Goal: Feedback & Contribution: Submit feedback/report problem

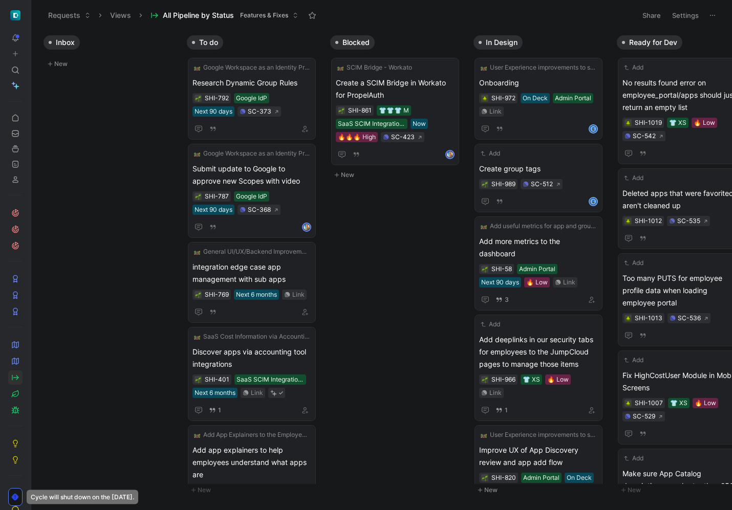
click at [60, 54] on div at bounding box center [110, 54] width 143 height 8
click at [60, 61] on button "New" at bounding box center [110, 64] width 135 height 12
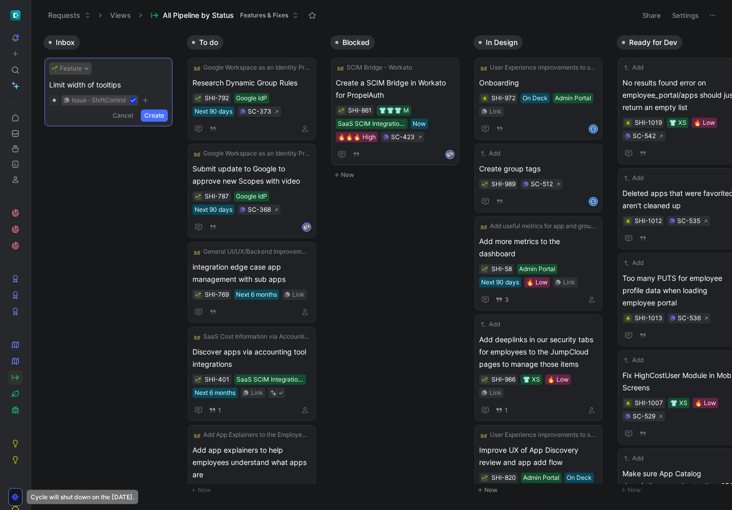
click at [60, 67] on button "Feature" at bounding box center [70, 68] width 42 height 12
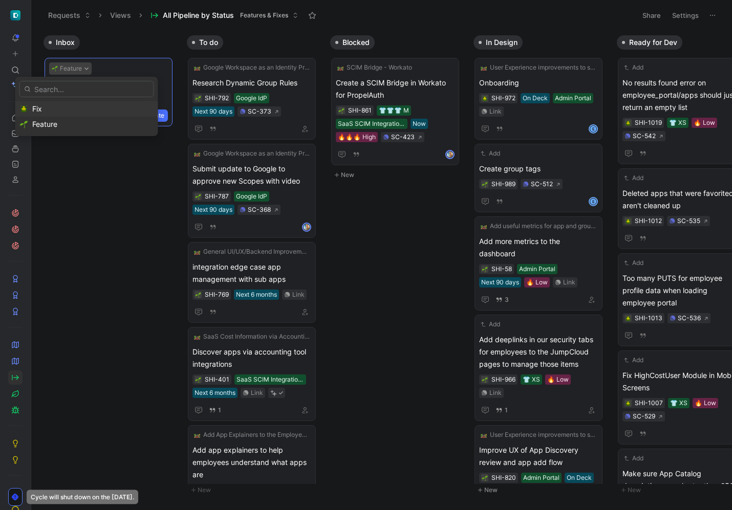
click at [62, 109] on div "Fix" at bounding box center [92, 109] width 121 height 12
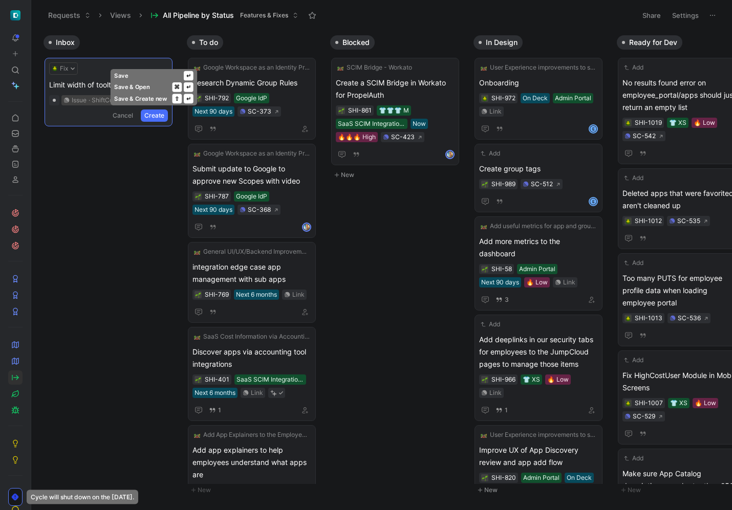
click at [153, 116] on button "Create" at bounding box center [154, 115] width 27 height 12
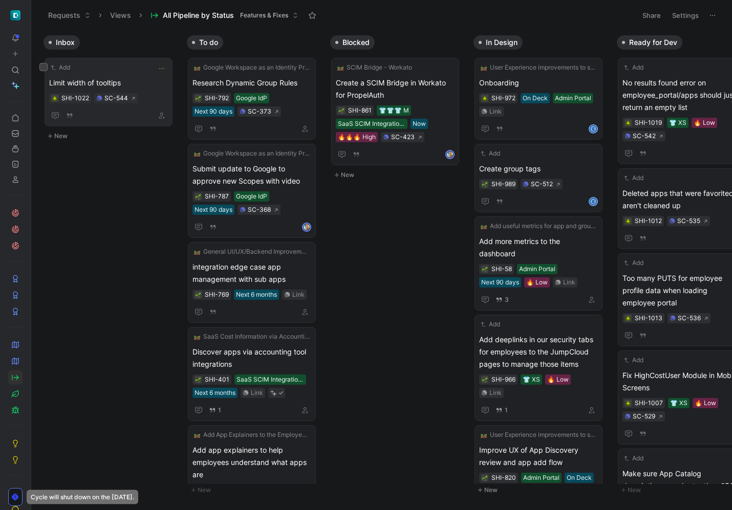
click at [143, 84] on span "Limit width of tooltips" at bounding box center [108, 83] width 119 height 12
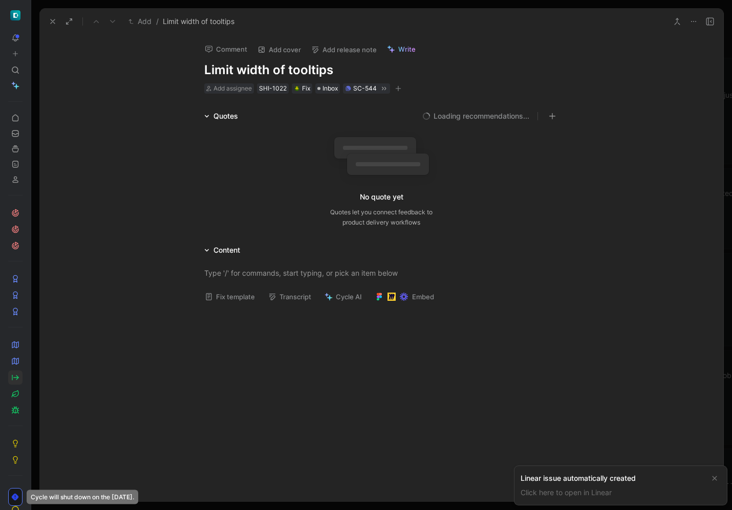
click at [242, 295] on button "Fix template" at bounding box center [229, 297] width 59 height 14
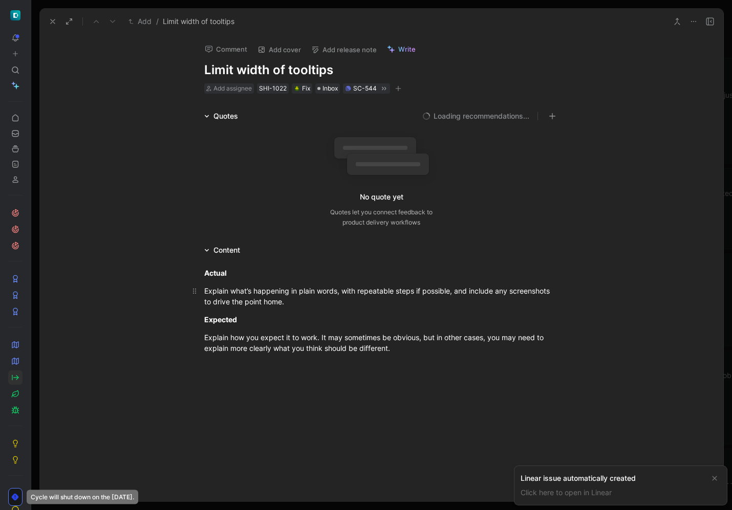
click at [263, 294] on div "Explain what’s happening in plain words, with repeatable steps if possible, and…" at bounding box center [381, 295] width 354 height 21
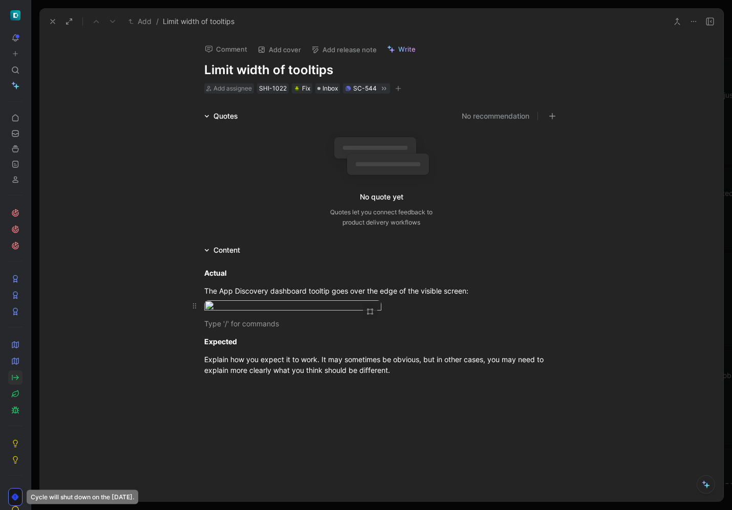
click at [364, 321] on body "To pick up a draggable item, press the space bar. While dragging, use the arrow…" at bounding box center [366, 255] width 732 height 510
click at [403, 510] on div at bounding box center [366, 510] width 732 height 0
click at [405, 387] on div "Actual The App Discovery dashboard tooltip goes over the edge of the visible sc…" at bounding box center [380, 321] width 683 height 130
drag, startPoint x: 381, startPoint y: 405, endPoint x: 201, endPoint y: 385, distance: 181.6
click at [201, 385] on div "Actual The App Discovery dashboard tooltip goes over the edge of the visible sc…" at bounding box center [380, 321] width 683 height 130
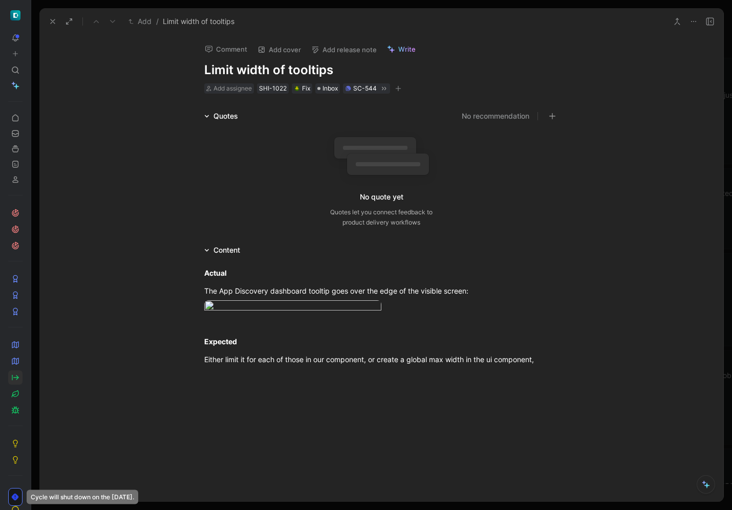
click at [54, 23] on use at bounding box center [53, 21] width 4 height 4
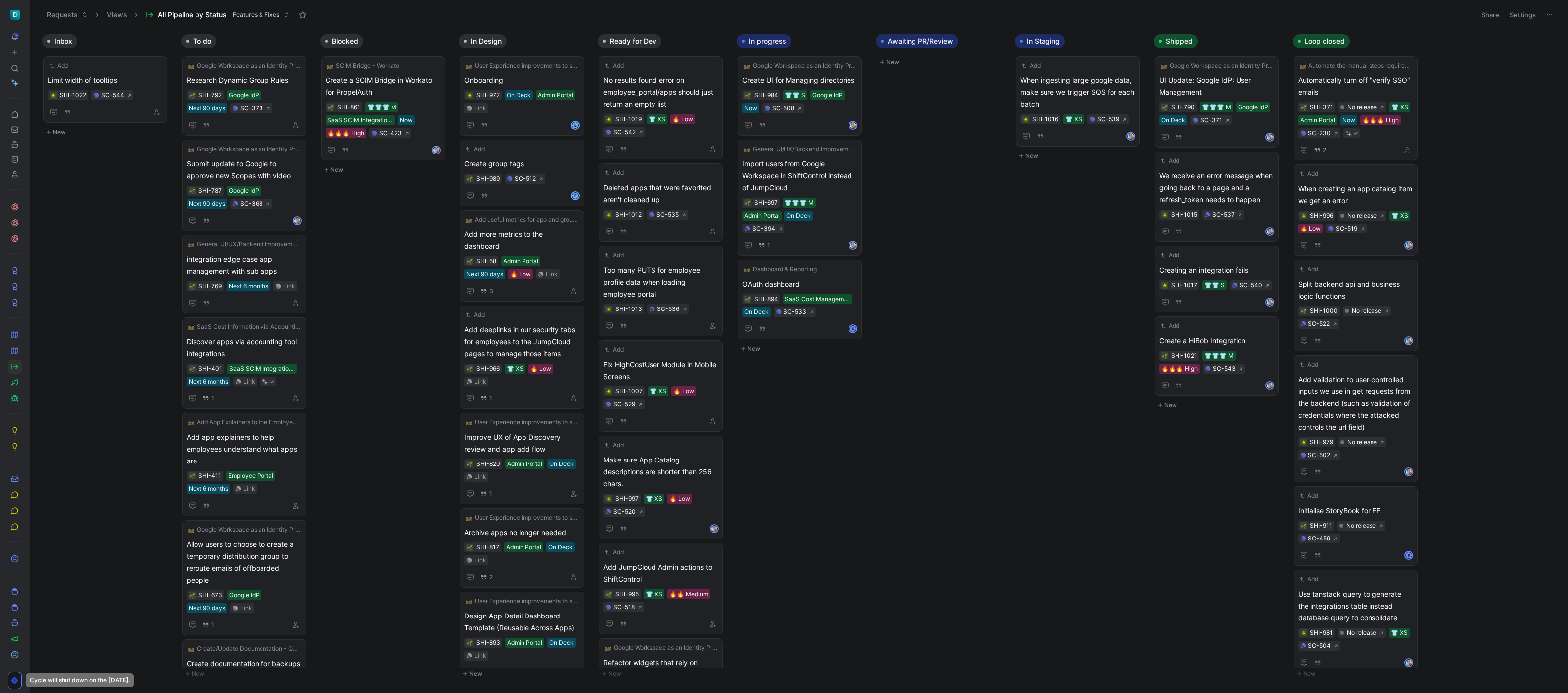
click at [77, 132] on button "New" at bounding box center [107, 132] width 131 height 12
click at [106, 155] on span at bounding box center [105, 152] width 115 height 12
click at [78, 153] on span at bounding box center [105, 152] width 115 height 12
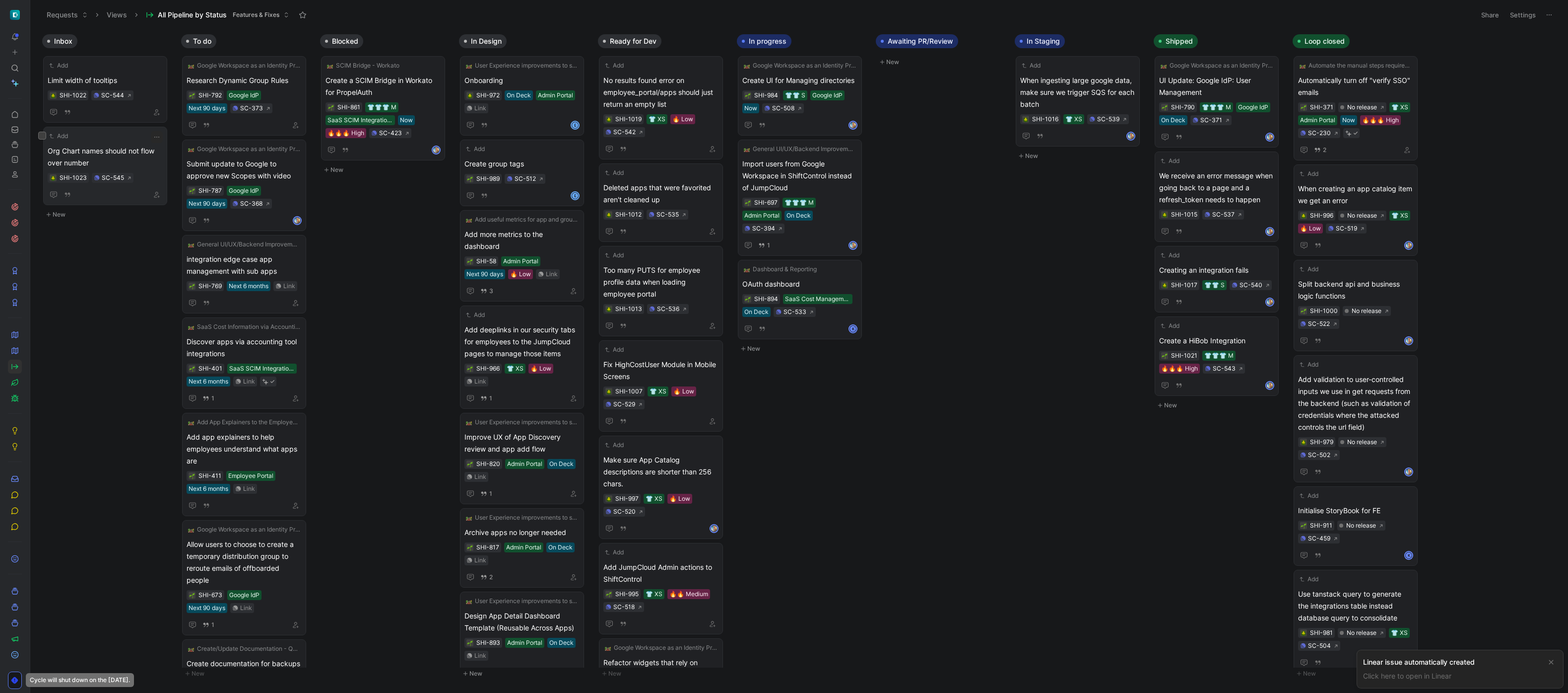
click at [131, 148] on span "Org Chart names should not flow over number" at bounding box center [105, 156] width 115 height 24
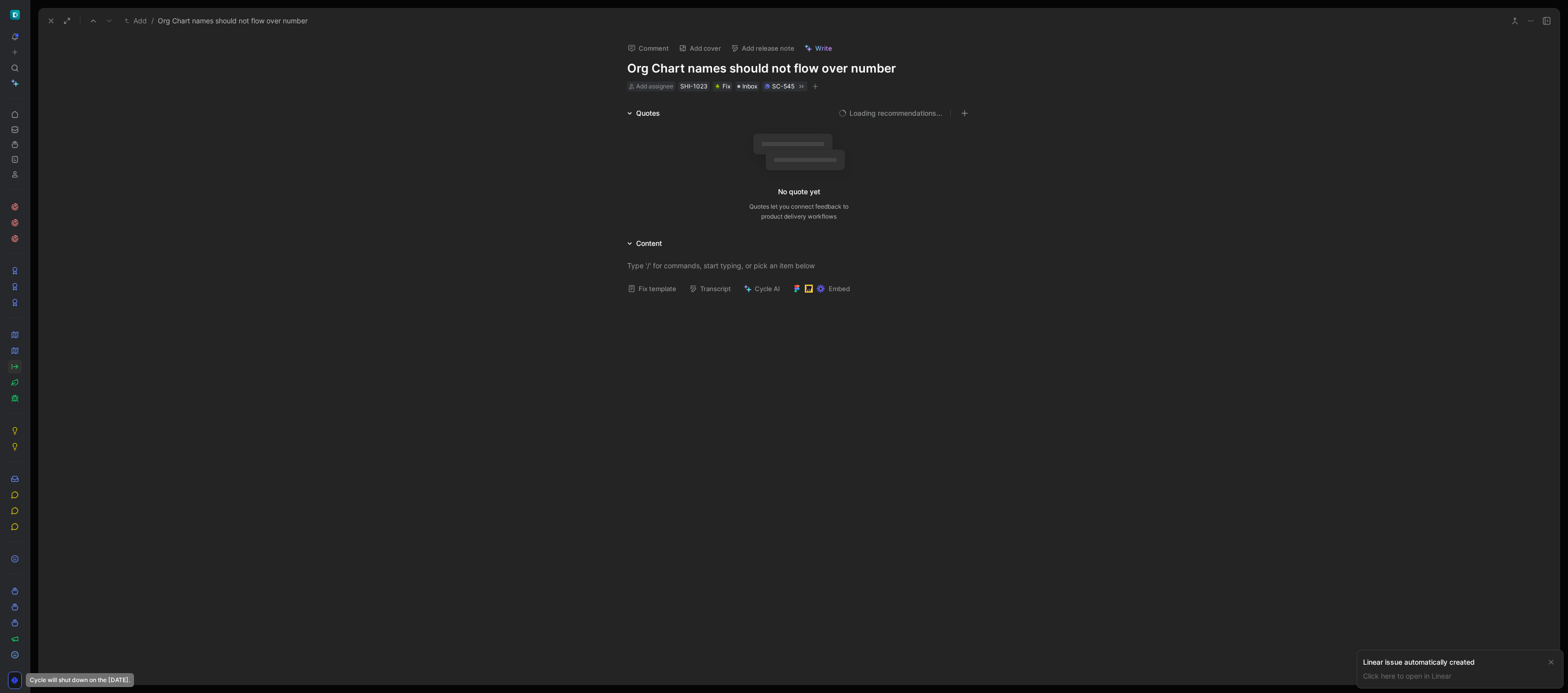
click at [662, 294] on button "Fix template" at bounding box center [652, 288] width 57 height 14
click at [667, 281] on div "Explain what’s happening in plain words, with repeatable steps if possible, and…" at bounding box center [800, 287] width 343 height 20
click at [709, 376] on div "Actual Org Chart card names are flowing over below the numbers of reports Expec…" at bounding box center [799, 313] width 1521 height 126
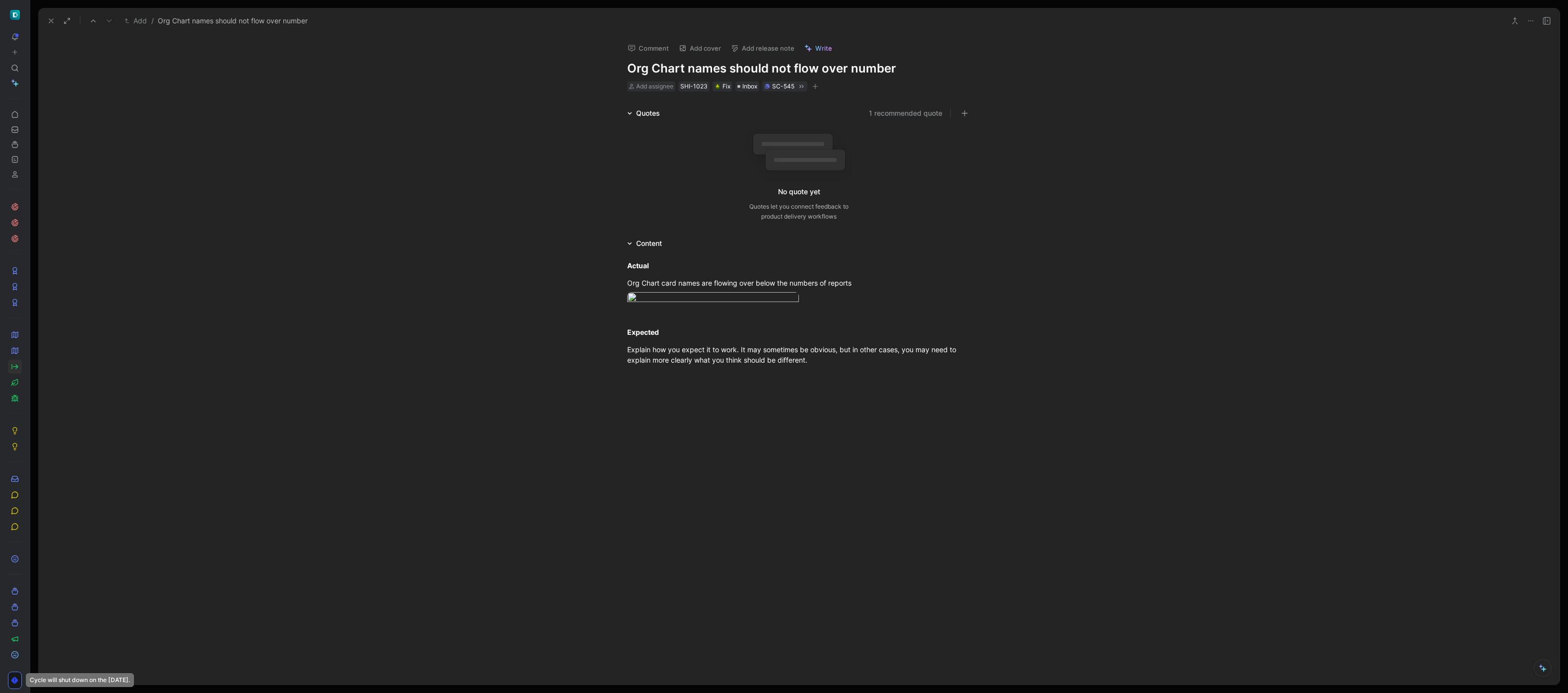
click at [709, 376] on div "Actual Org Chart card names are flowing over below the numbers of reports Expec…" at bounding box center [799, 313] width 1521 height 126
drag, startPoint x: 807, startPoint y: 388, endPoint x: 619, endPoint y: 380, distance: 188.2
click at [619, 368] on p "Explain how you expect it to work. It may sometimes be obvious, but in other ca…" at bounding box center [799, 354] width 381 height 27
click at [49, 15] on button at bounding box center [51, 20] width 14 height 14
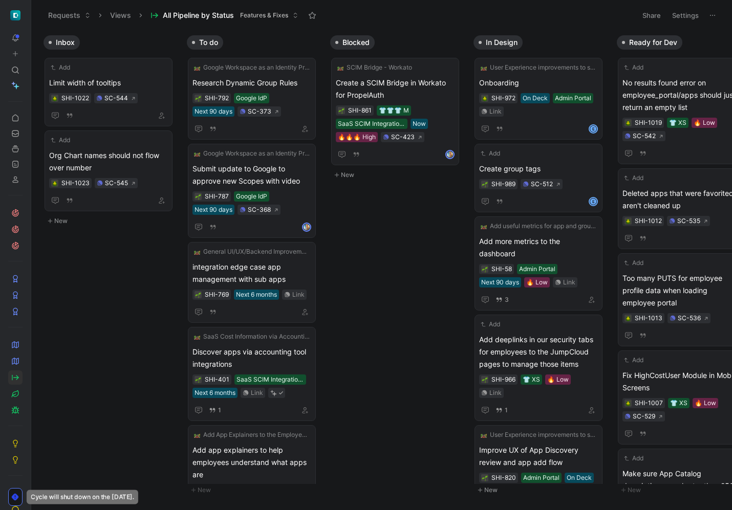
click at [68, 220] on button "New" at bounding box center [110, 221] width 135 height 12
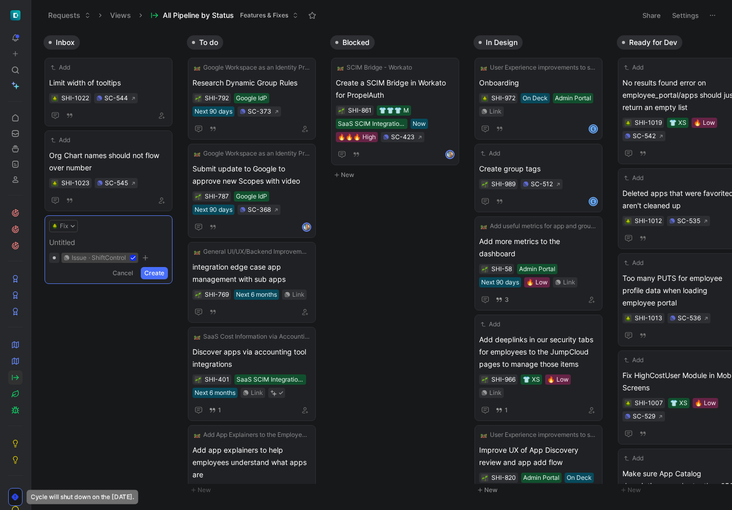
click at [91, 245] on span at bounding box center [108, 242] width 119 height 12
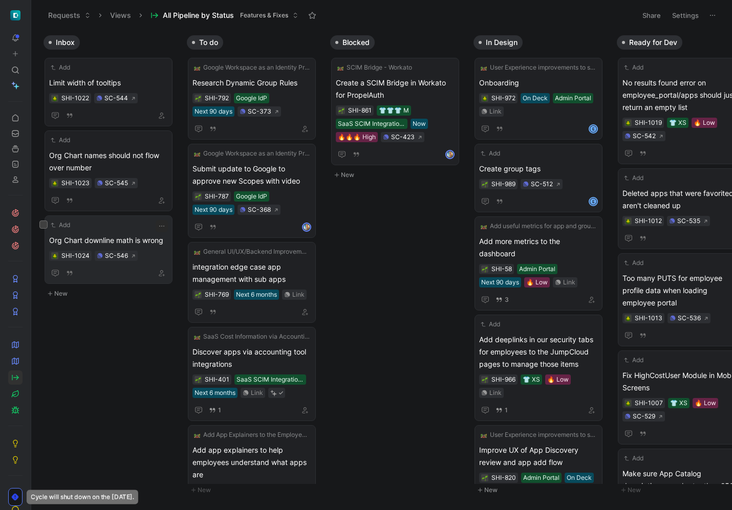
click at [150, 239] on span "Org Chart downline math is wrong" at bounding box center [108, 240] width 119 height 12
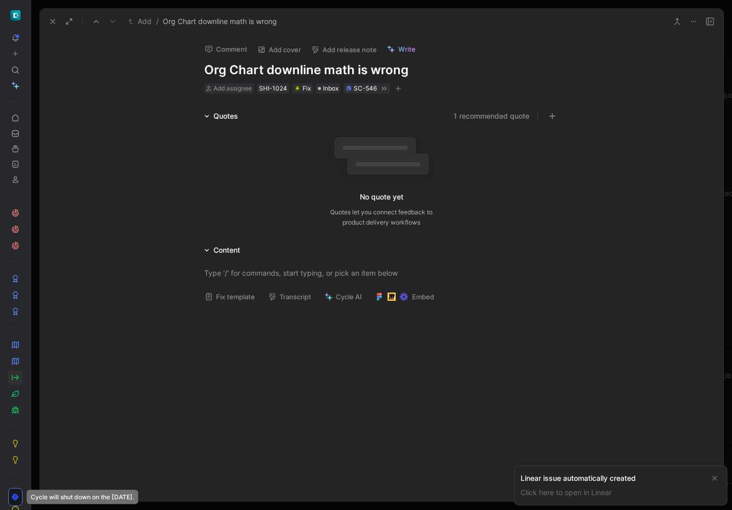
click at [238, 303] on button "Fix template" at bounding box center [229, 297] width 59 height 14
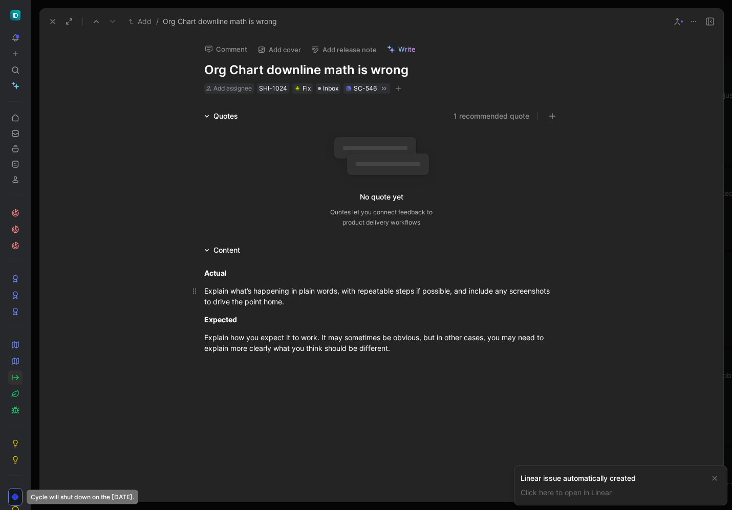
click at [248, 295] on div "Explain what’s happening in plain words, with repeatable steps if possible, and…" at bounding box center [381, 295] width 354 height 21
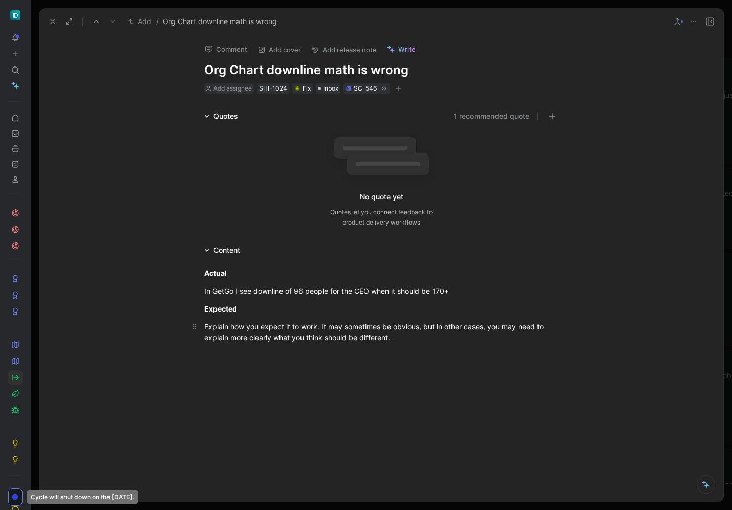
click at [271, 320] on p "Explain how you expect it to work. It may sometimes be obvious, but in other ca…" at bounding box center [381, 332] width 393 height 28
click at [57, 21] on button at bounding box center [53, 21] width 14 height 14
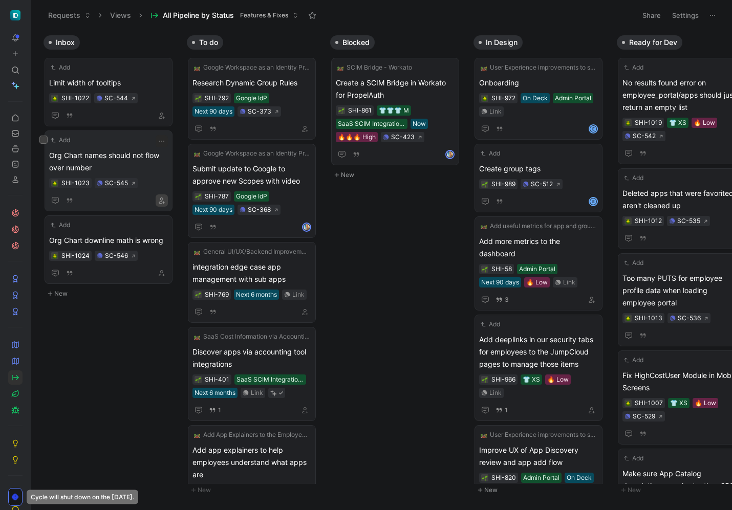
click at [159, 197] on icon "button" at bounding box center [162, 200] width 6 height 6
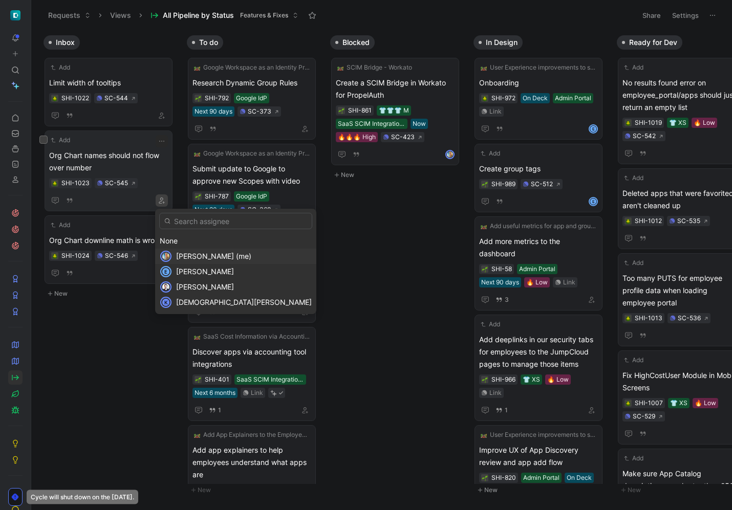
click at [192, 257] on span "[PERSON_NAME] (me)" at bounding box center [213, 256] width 75 height 9
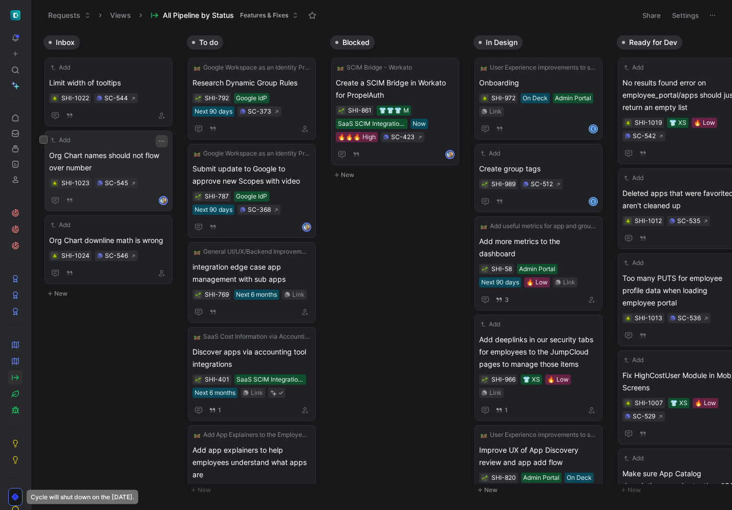
click at [162, 140] on icon "button" at bounding box center [162, 141] width 8 height 8
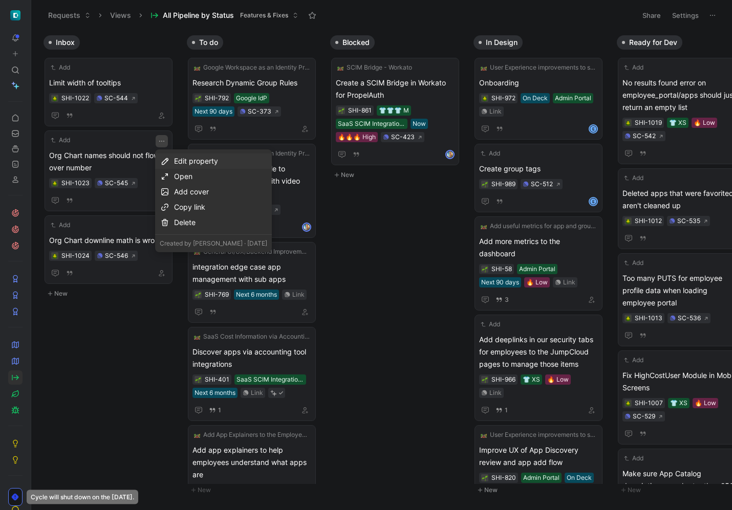
click at [204, 160] on div "Edit property" at bounding box center [220, 161] width 93 height 12
click at [228, 197] on div "Effort" at bounding box center [232, 198] width 121 height 12
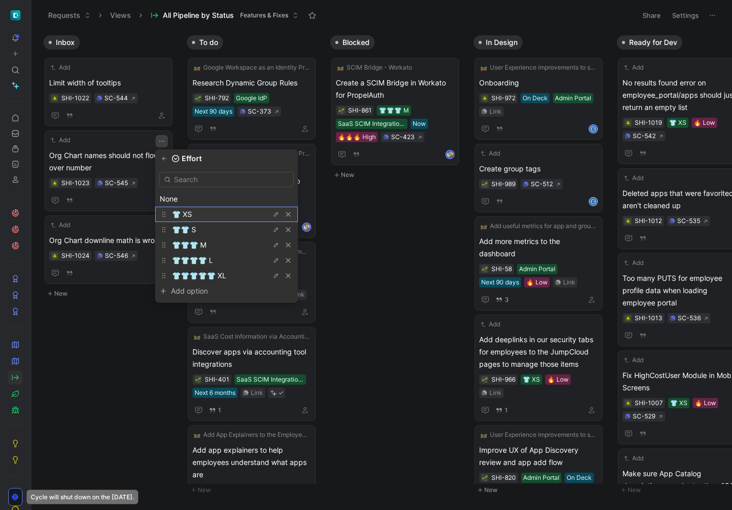
click at [232, 215] on div "👕 XS" at bounding box center [210, 214] width 77 height 12
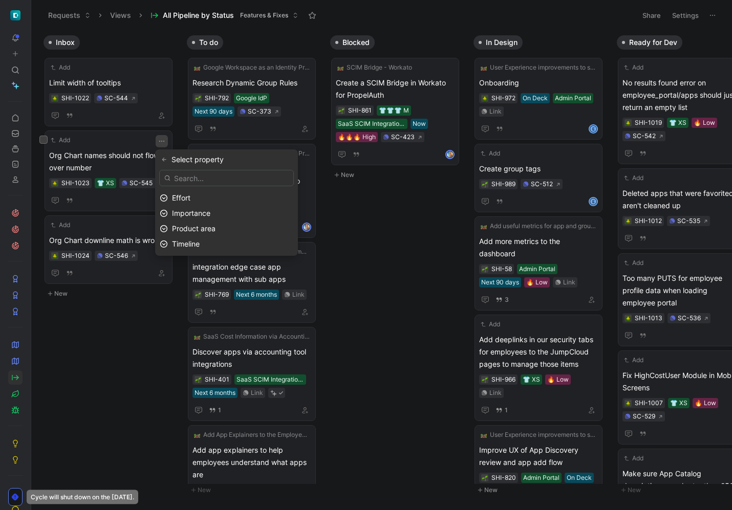
click at [157, 299] on button "New" at bounding box center [110, 293] width 135 height 12
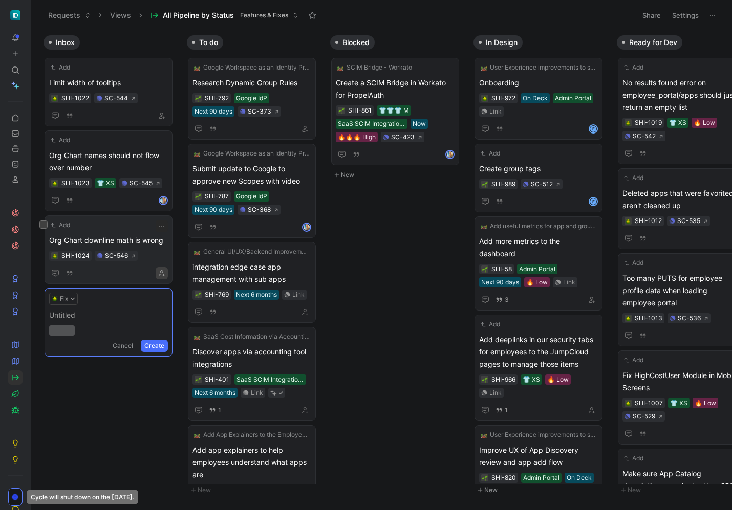
click at [162, 276] on icon "button" at bounding box center [162, 273] width 6 height 6
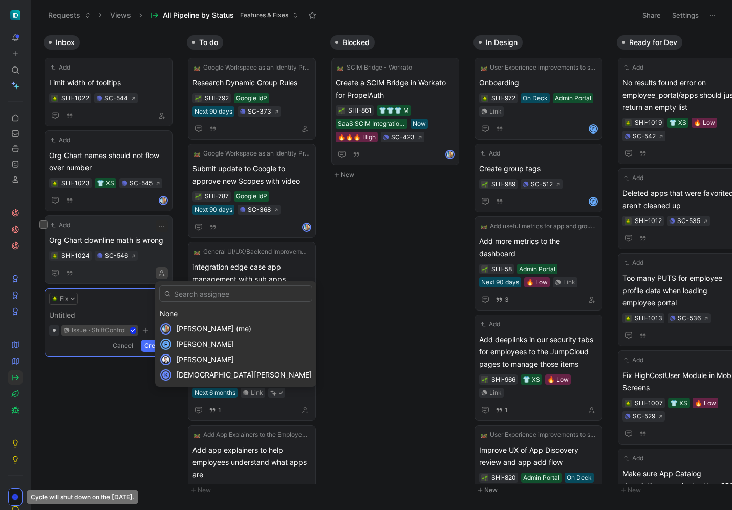
drag, startPoint x: 190, startPoint y: 326, endPoint x: 172, endPoint y: 282, distance: 48.2
click at [190, 326] on span "[PERSON_NAME] (me)" at bounding box center [213, 328] width 75 height 9
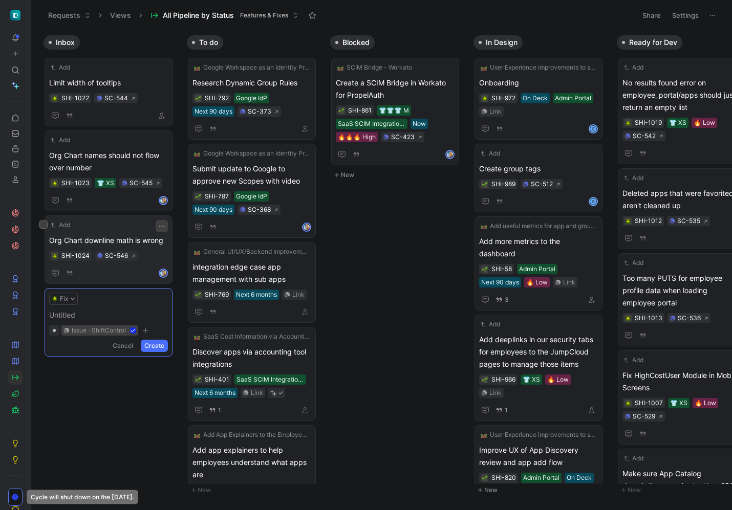
click at [163, 223] on icon "button" at bounding box center [162, 226] width 8 height 8
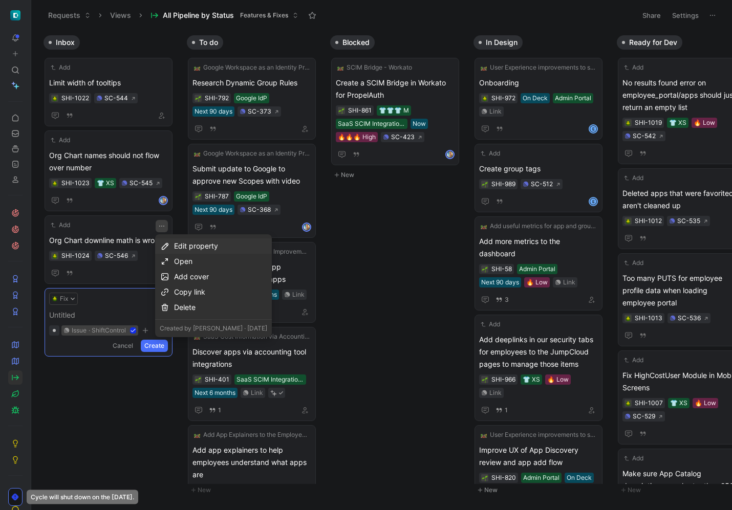
click at [203, 245] on div "Edit property" at bounding box center [220, 246] width 93 height 12
click at [204, 285] on div "Effort" at bounding box center [232, 283] width 121 height 12
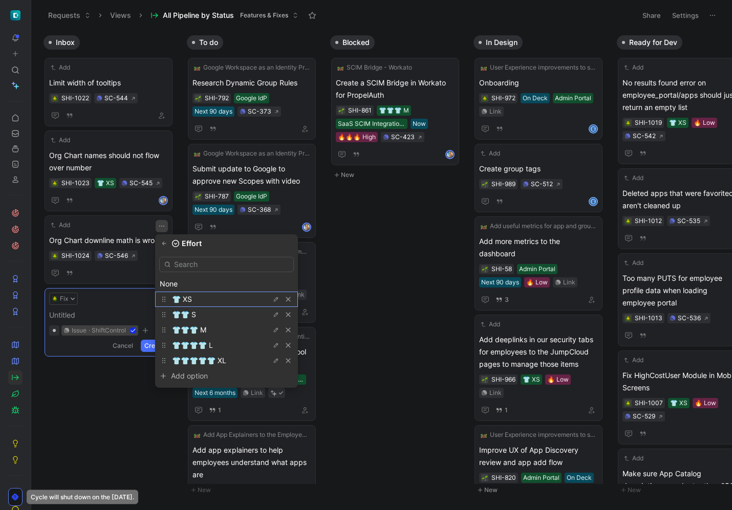
click at [202, 300] on div "👕 XS" at bounding box center [210, 299] width 77 height 12
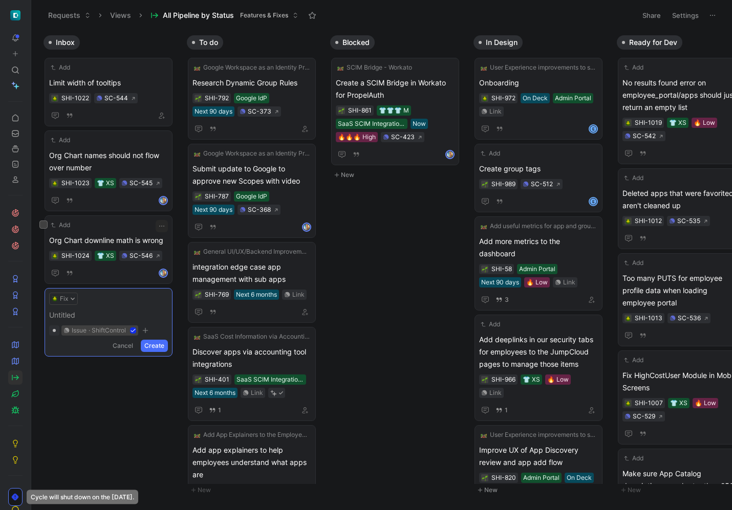
click at [123, 296] on div "Fix" at bounding box center [108, 299] width 119 height 12
click at [129, 344] on button "Cancel" at bounding box center [123, 346] width 28 height 12
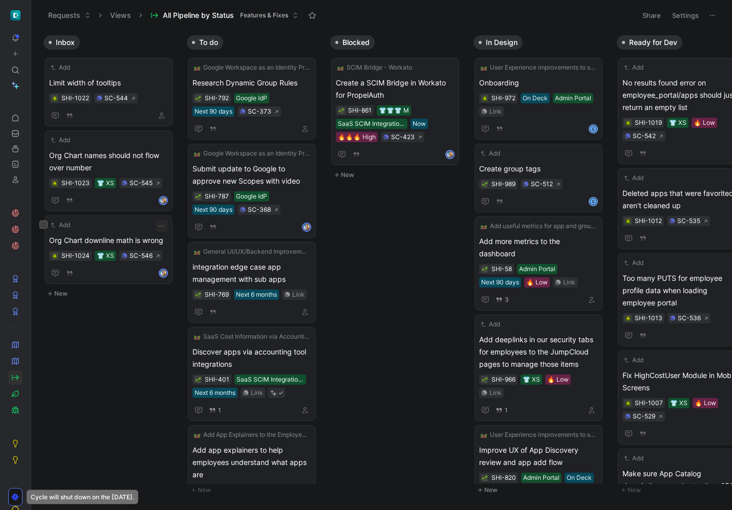
click at [147, 383] on div "Inbox Add Limit width of tooltips SHI-1022 SC-544 Add Org Chart names should no…" at bounding box center [381, 269] width 700 height 479
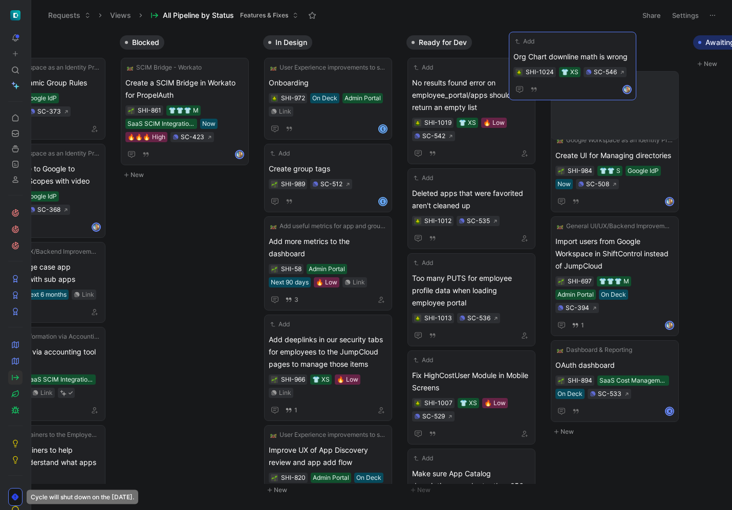
scroll to position [0, 211]
drag, startPoint x: 92, startPoint y: 231, endPoint x: 569, endPoint y: 59, distance: 507.6
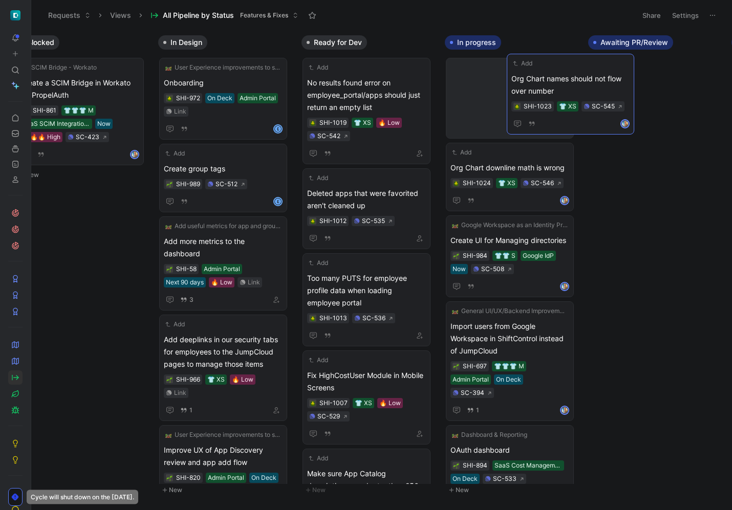
scroll to position [0, 315]
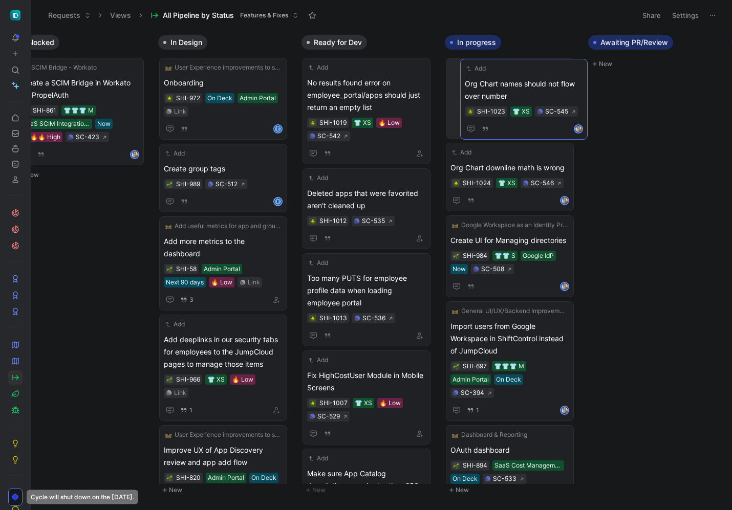
drag, startPoint x: 139, startPoint y: 162, endPoint x: 543, endPoint y: 88, distance: 410.3
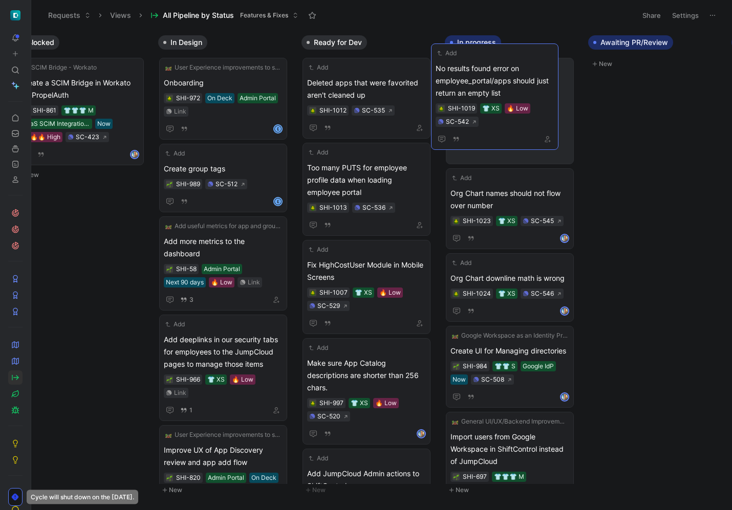
drag, startPoint x: 372, startPoint y: 94, endPoint x: 501, endPoint y: 79, distance: 129.2
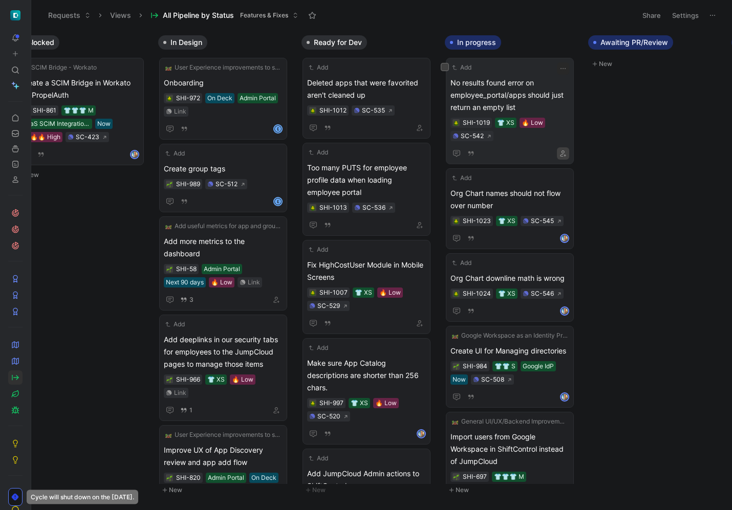
click at [566, 153] on button "button" at bounding box center [563, 153] width 12 height 12
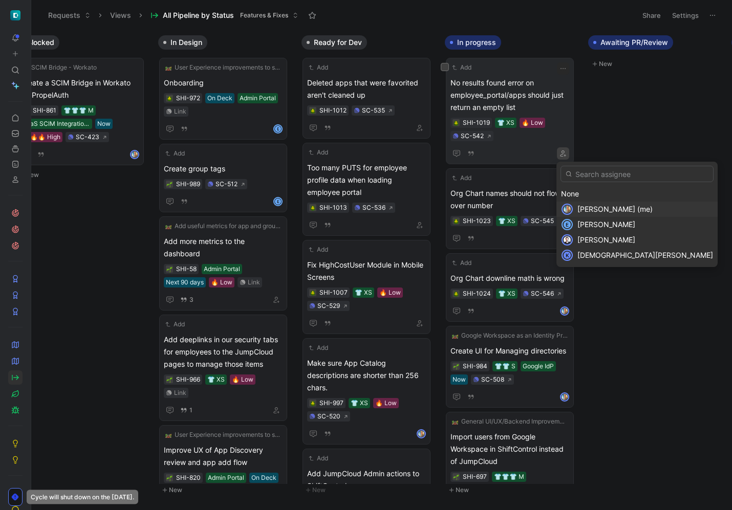
click at [587, 208] on span "[PERSON_NAME] (me)" at bounding box center [614, 209] width 75 height 9
